Goal: Find specific page/section: Find specific page/section

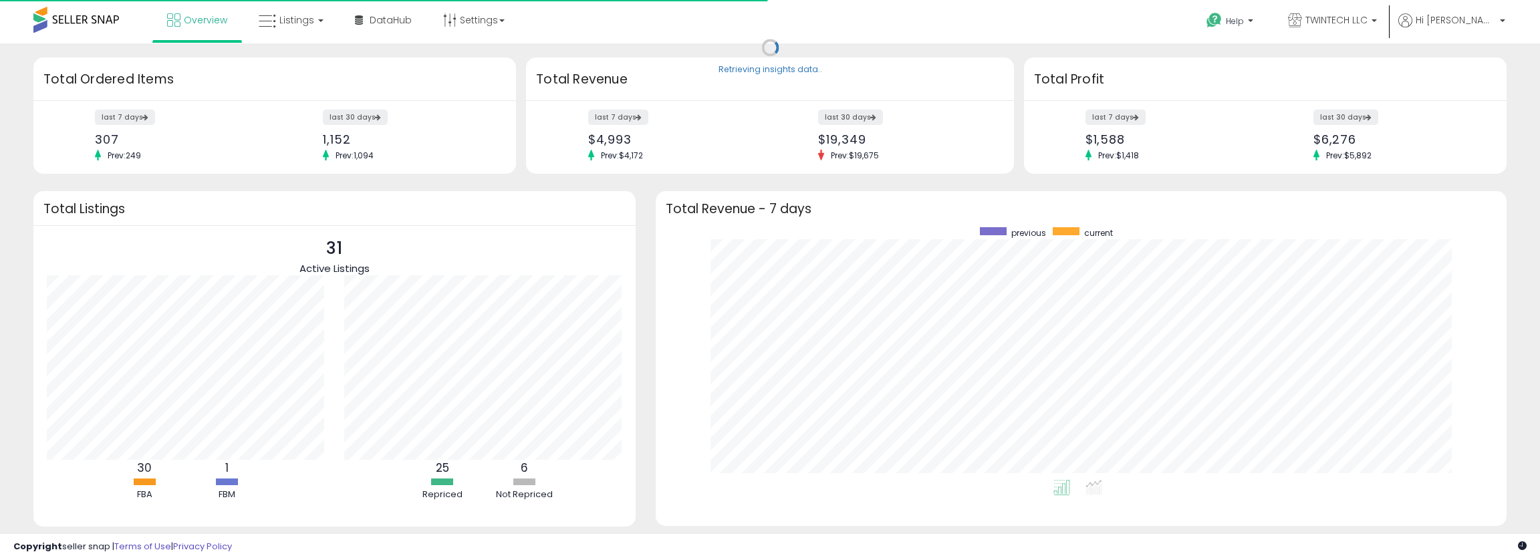
scroll to position [253, 824]
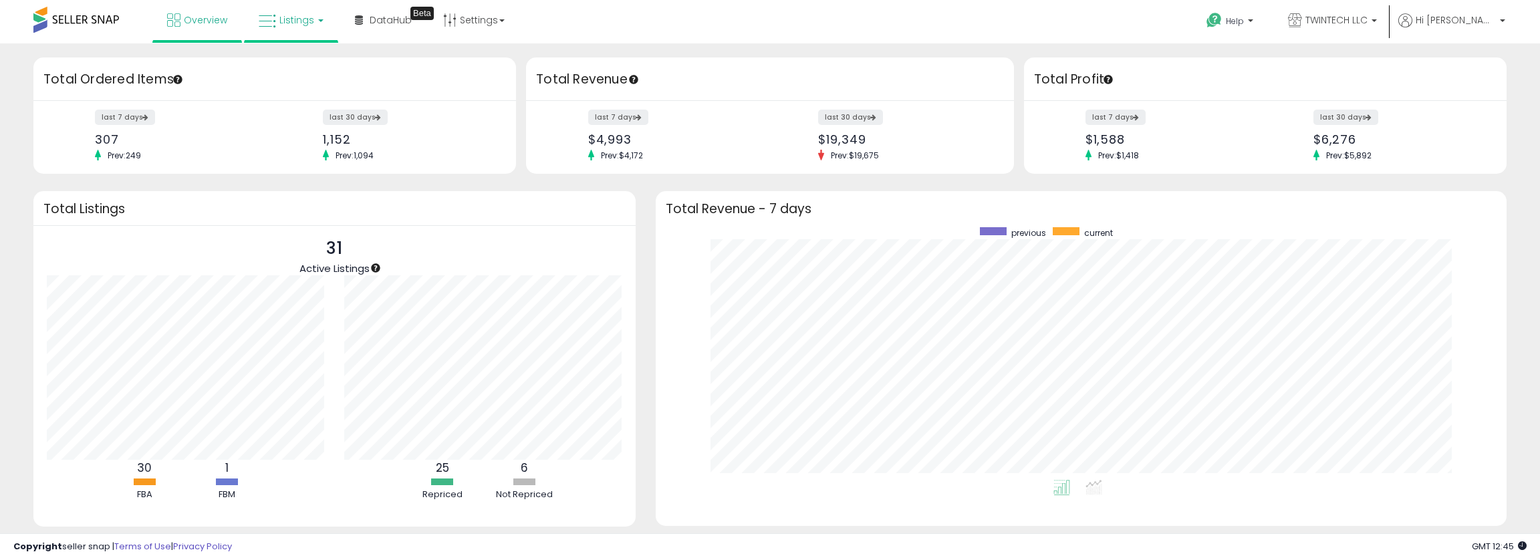
click at [293, 23] on span "Listings" at bounding box center [296, 19] width 35 height 13
click at [467, 185] on div "Retrieving insights data.. Retrieving overview data.. Total Ordered Items last …" at bounding box center [770, 308] width 1527 height 505
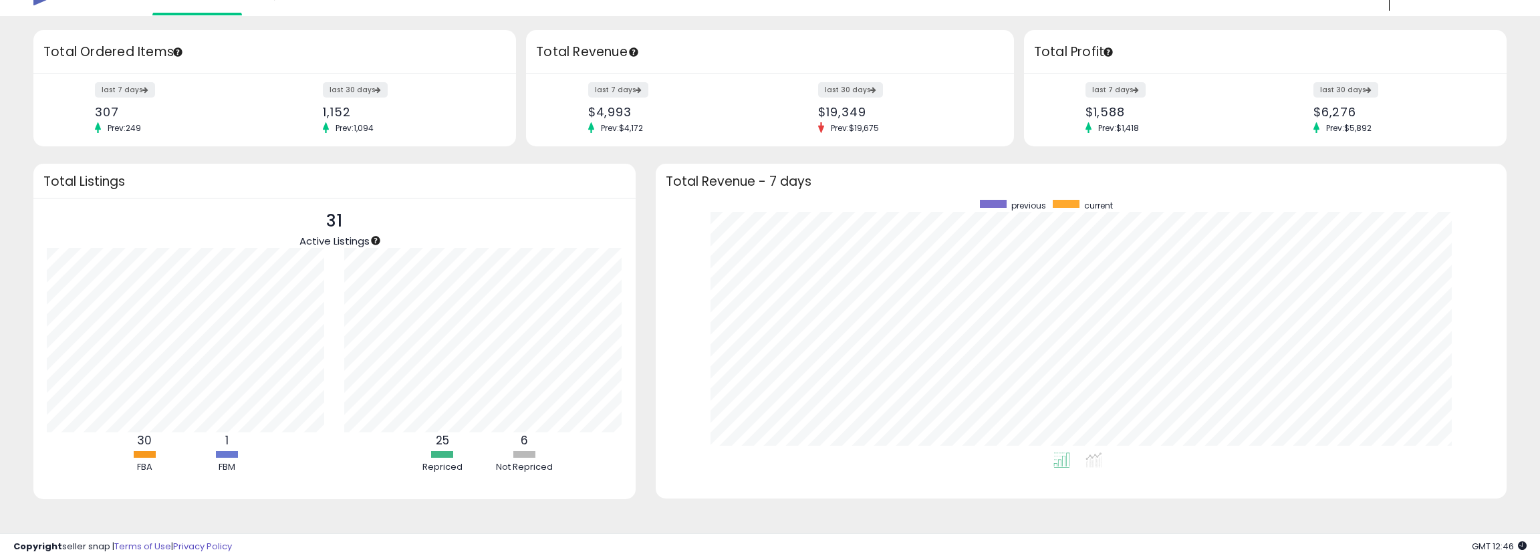
scroll to position [0, 0]
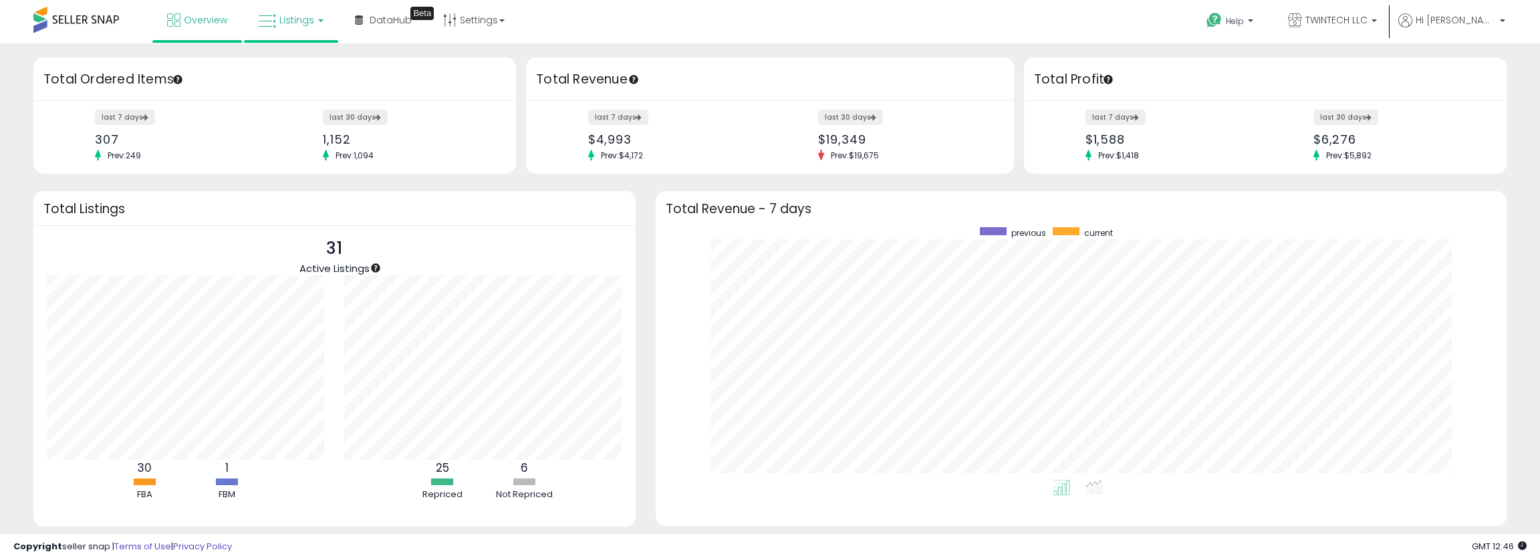
click at [304, 27] on link "Listings" at bounding box center [291, 20] width 85 height 40
click at [310, 122] on icon at bounding box center [303, 117] width 70 height 20
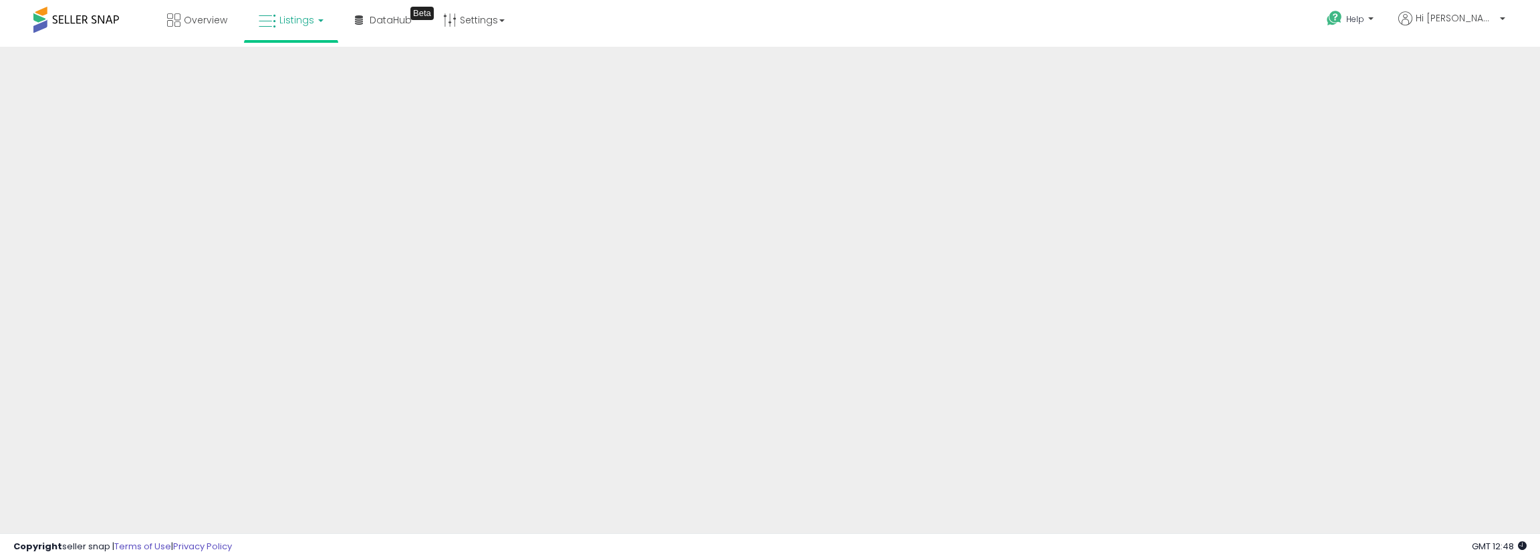
click at [1260, 25] on div "Help Contact Support Search Knowledge Hub Request a Feature Hi Curtis" at bounding box center [1265, 28] width 510 height 57
